Goal: Navigation & Orientation: Find specific page/section

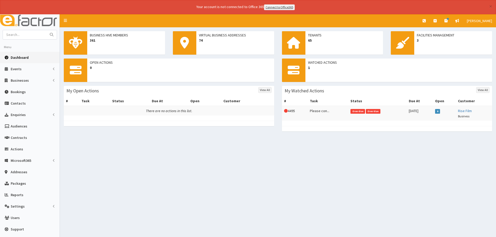
click at [115, 169] on div "Business Hive Members 361 Virtual Business Addresses 74 Tenants 65 Facilities M…" at bounding box center [278, 132] width 436 height 211
